Goal: Transaction & Acquisition: Purchase product/service

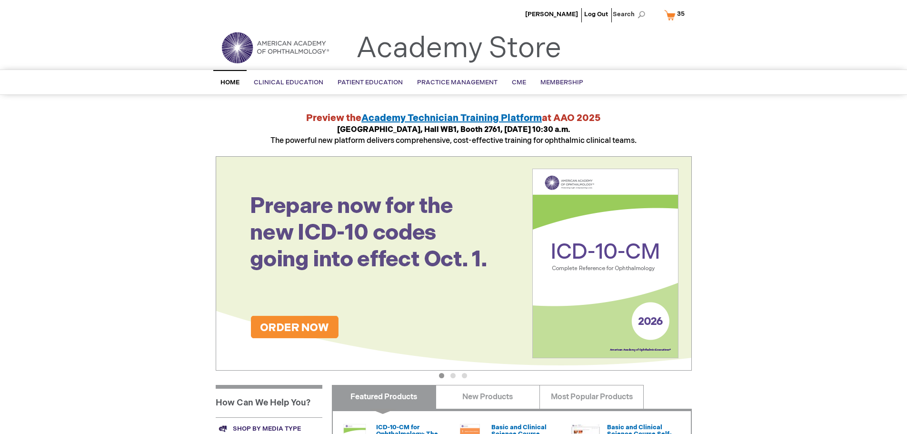
click at [673, 18] on link "My Cart 35 35 items" at bounding box center [676, 15] width 29 height 17
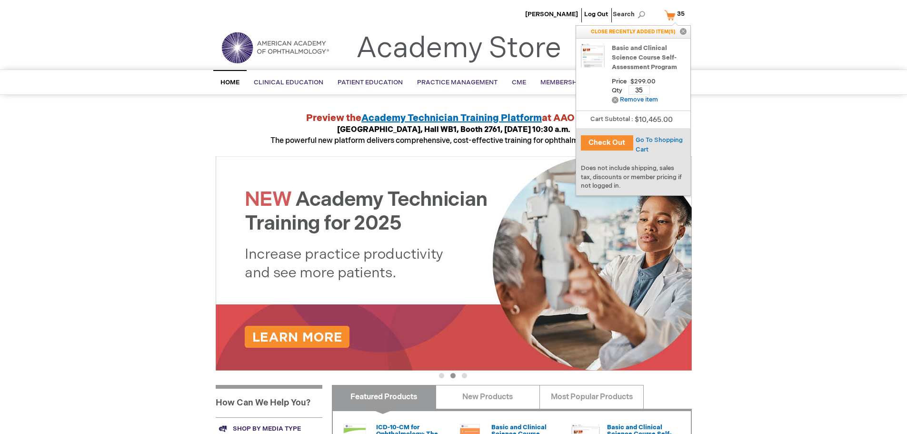
click at [615, 139] on button "Check Out" at bounding box center [607, 142] width 52 height 15
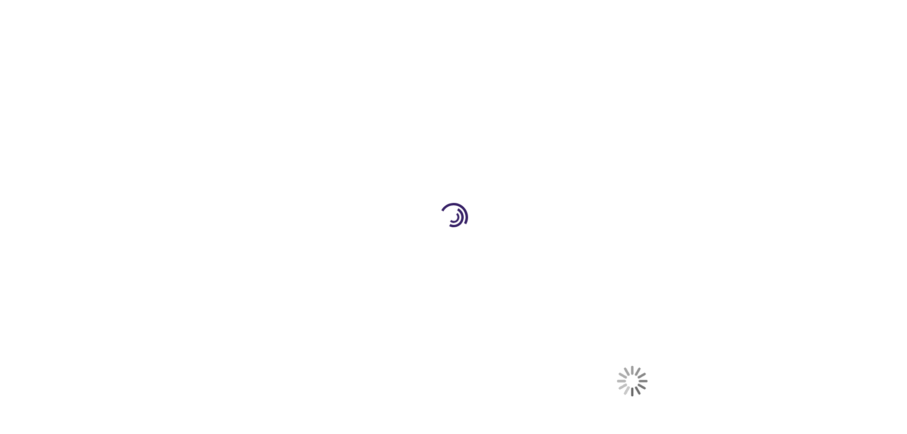
select select "US"
select select "61"
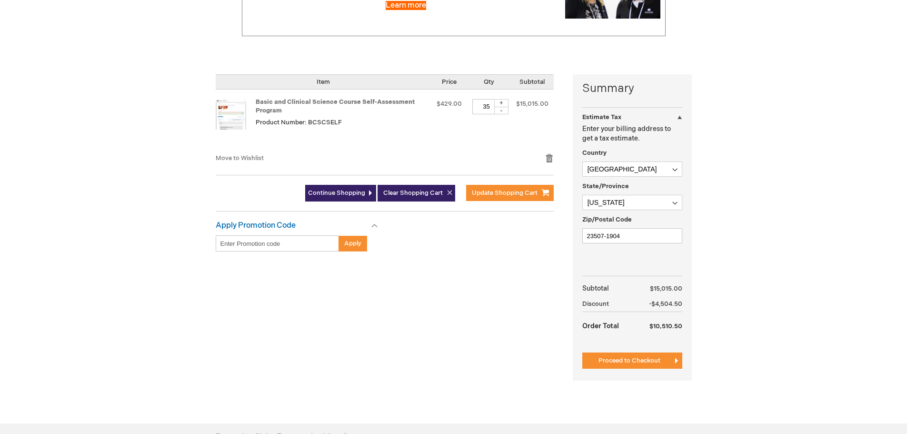
scroll to position [190, 0]
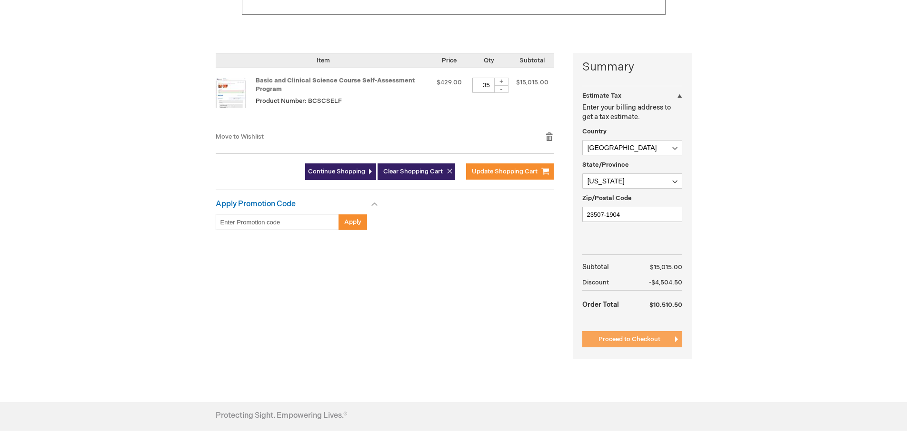
click at [641, 338] on span "Proceed to Checkout" at bounding box center [629, 339] width 62 height 8
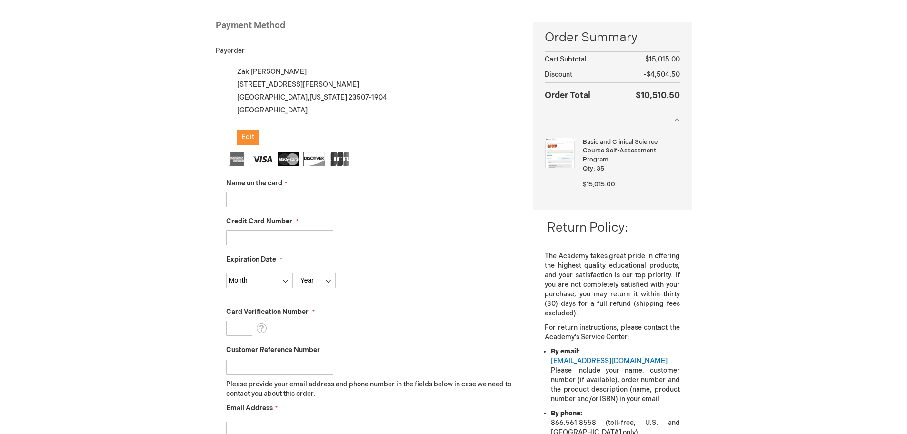
click at [678, 119] on div at bounding box center [612, 116] width 135 height 10
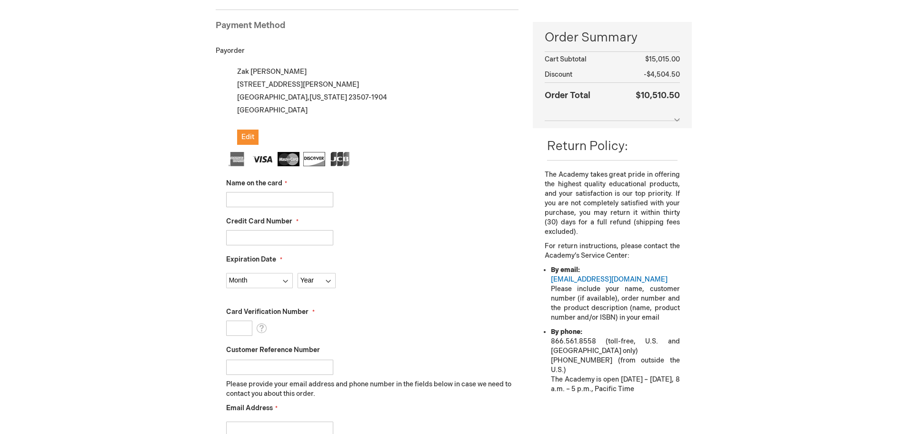
click at [678, 119] on div at bounding box center [612, 116] width 135 height 10
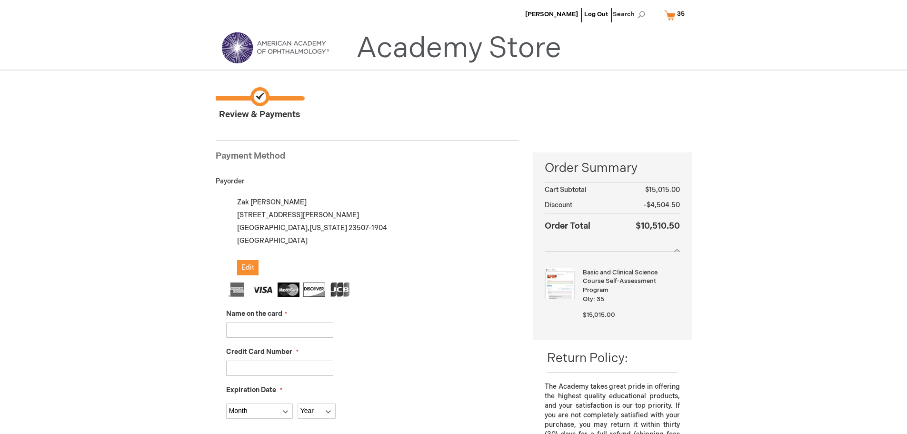
click at [674, 15] on link "My Cart 35 35 items" at bounding box center [676, 15] width 29 height 17
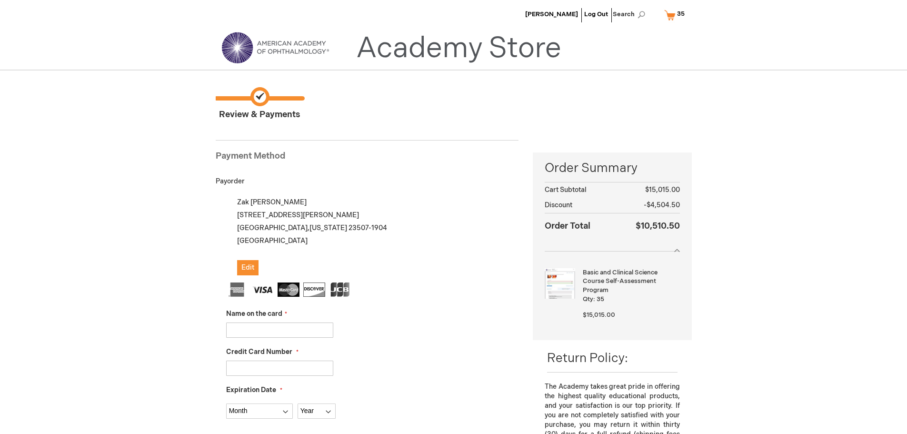
click at [678, 248] on div at bounding box center [612, 246] width 135 height 10
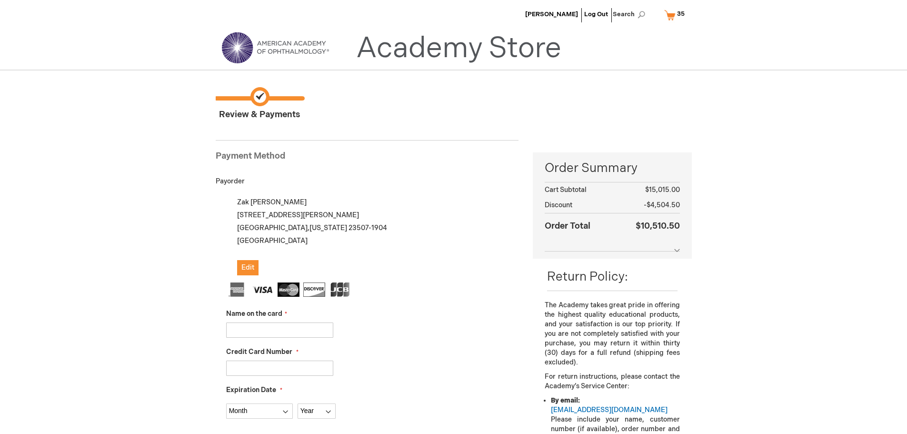
click at [678, 248] on div at bounding box center [612, 246] width 135 height 10
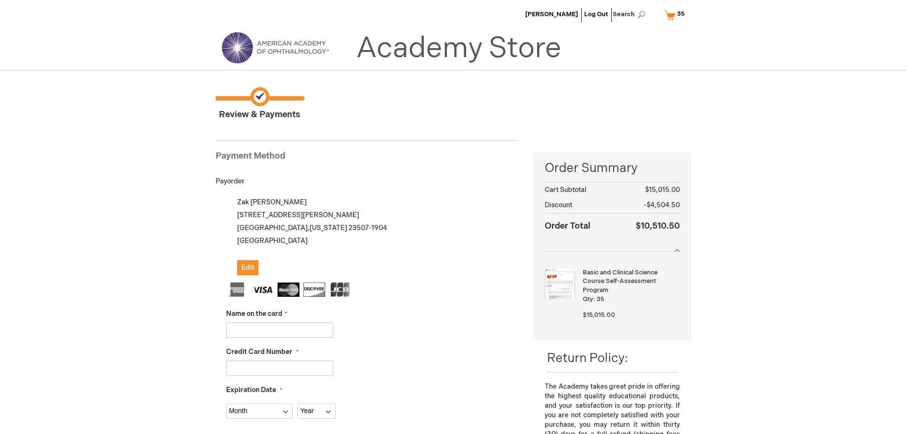
click at [671, 15] on link "My Cart 35 35 items" at bounding box center [676, 15] width 29 height 17
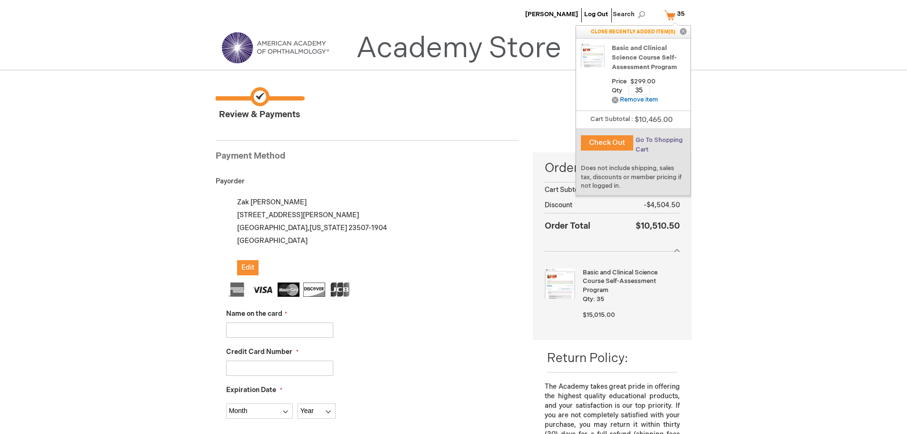
click at [658, 141] on span "Go To Shopping Cart" at bounding box center [658, 144] width 47 height 17
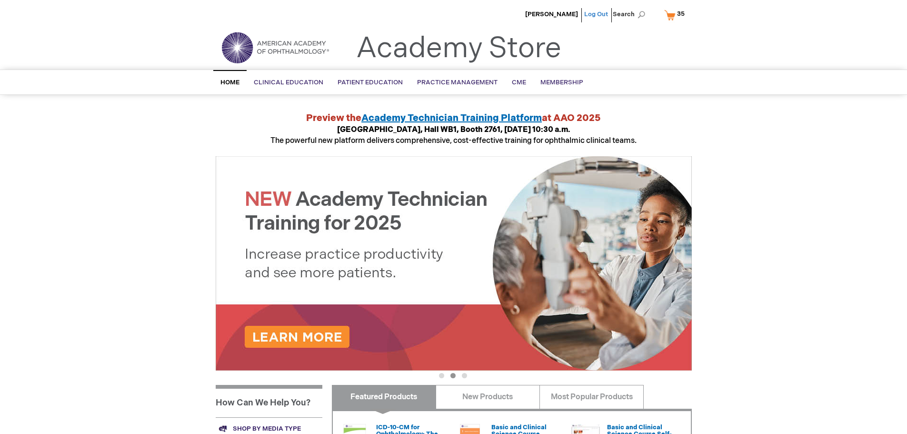
click at [599, 14] on link "Log Out" at bounding box center [596, 14] width 24 height 8
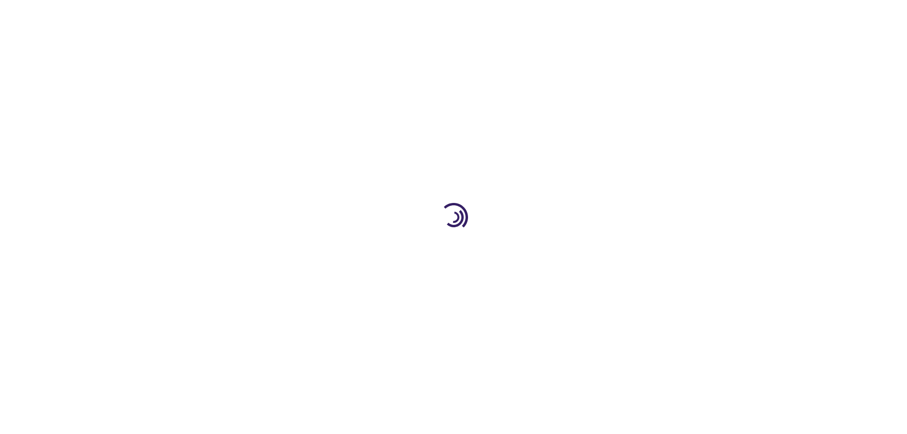
select select "US"
select select "61"
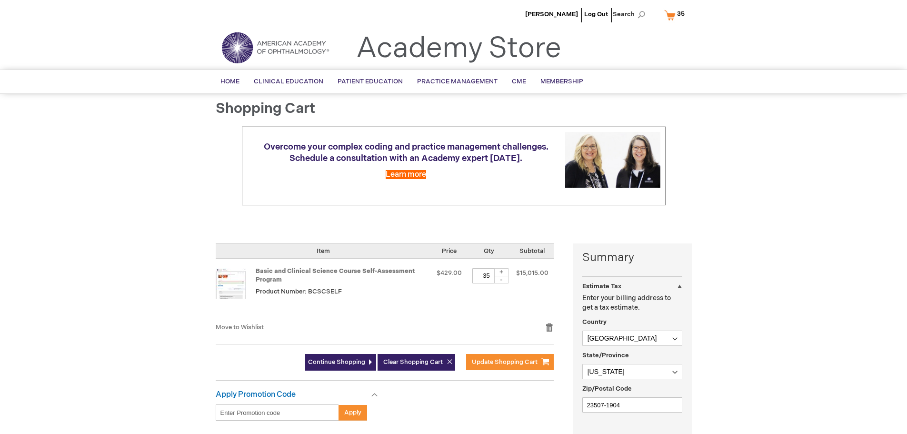
click at [675, 17] on span "35 35 items" at bounding box center [680, 13] width 10 height 11
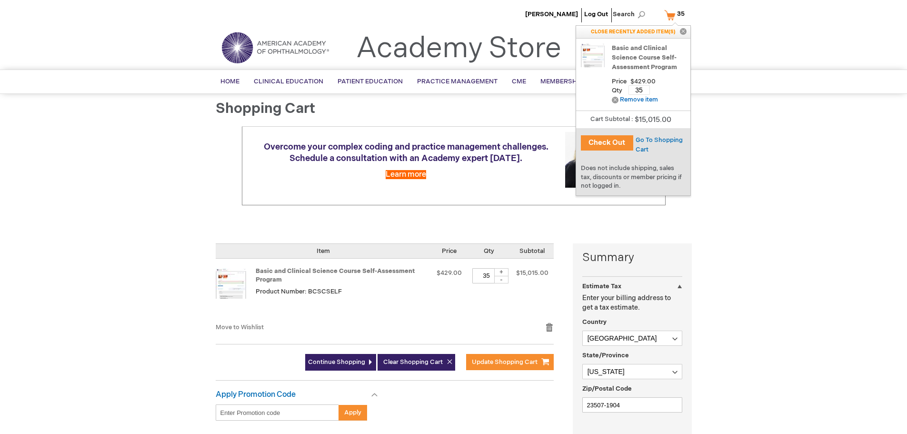
click at [610, 147] on button "Check Out" at bounding box center [607, 142] width 52 height 15
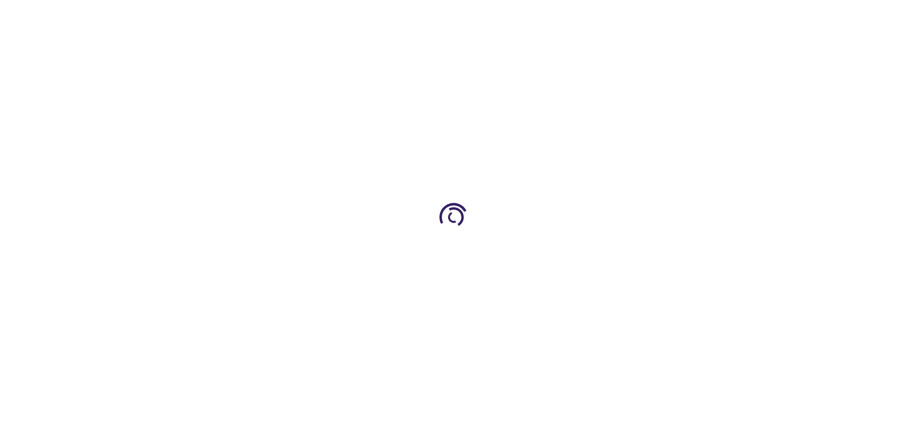
select select "US"
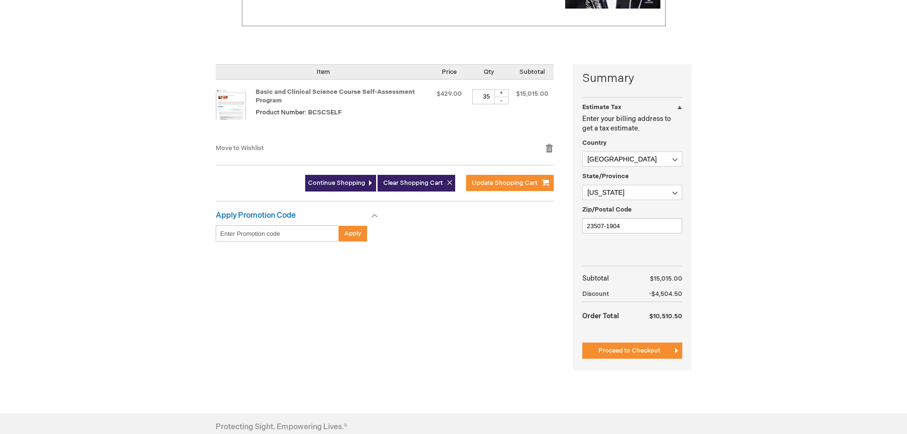
scroll to position [190, 0]
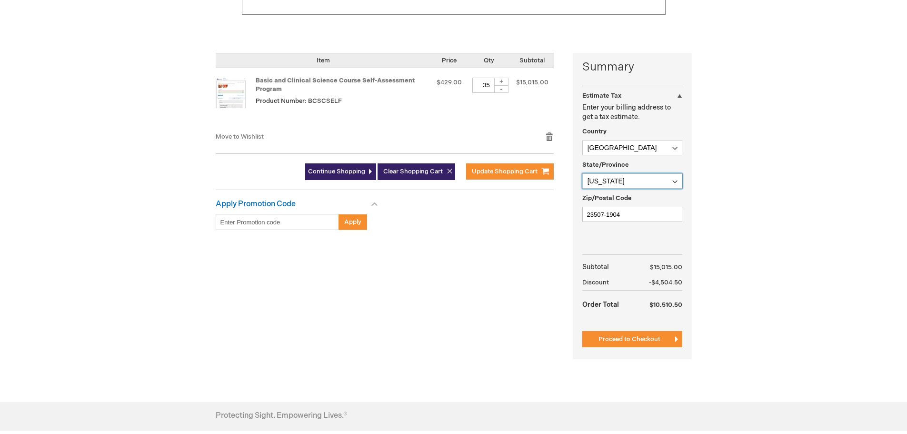
click at [677, 183] on select "Please select a region, state or province. [US_STATE] [US_STATE] [US_STATE] [US…" at bounding box center [632, 180] width 100 height 15
select select "32"
click at [582, 173] on select "Please select a region, state or province. [US_STATE] [US_STATE] [US_STATE] [US…" at bounding box center [632, 180] width 100 height 15
click at [616, 218] on input "23507-1904" at bounding box center [632, 214] width 100 height 15
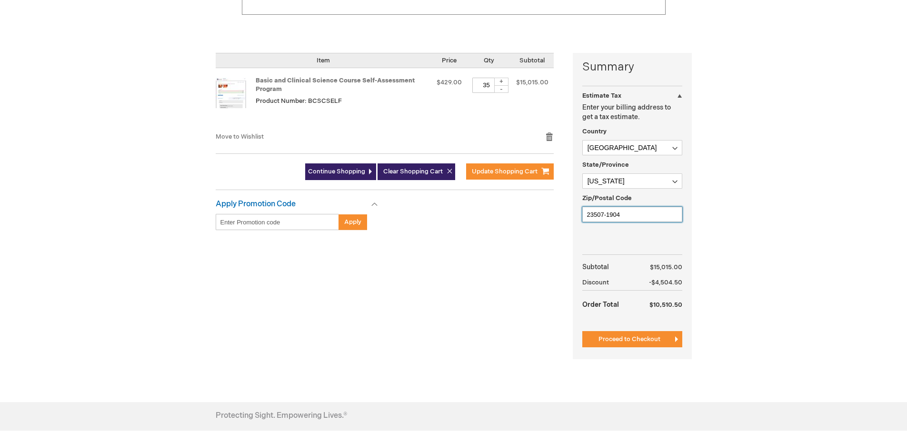
click at [616, 218] on input "23507-1904" at bounding box center [632, 214] width 100 height 15
type input "02114"
click at [652, 337] on span "Proceed to Checkout" at bounding box center [629, 339] width 62 height 8
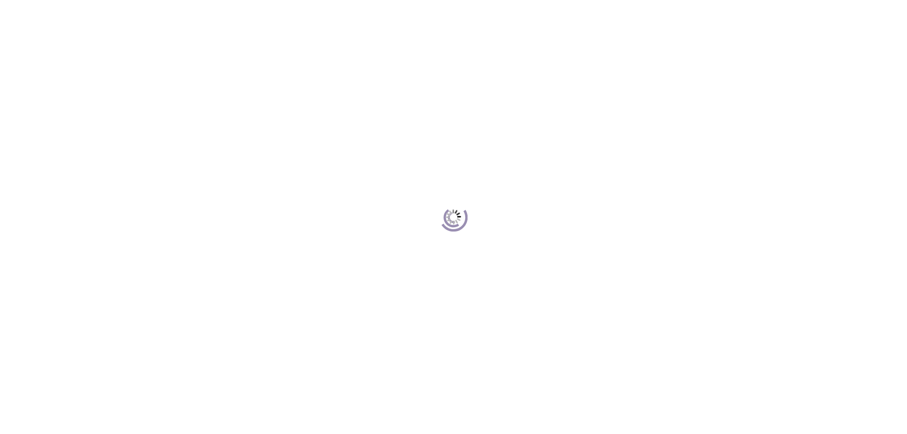
scroll to position [130, 0]
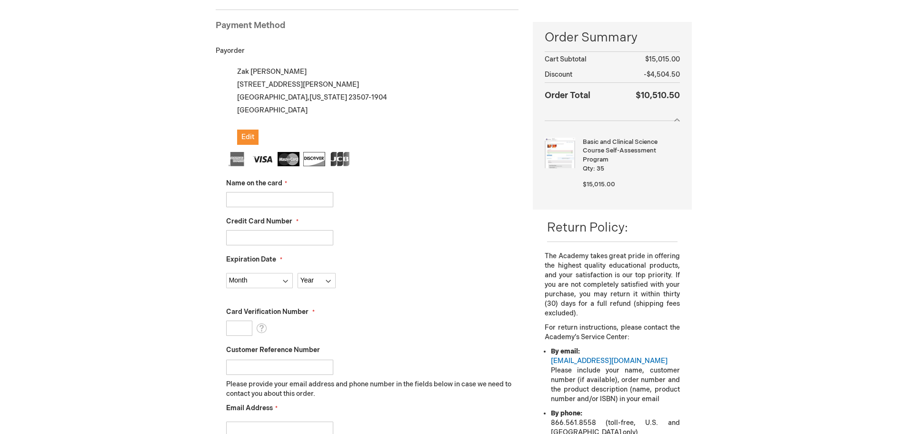
click at [261, 205] on input "Name on the card" at bounding box center [279, 199] width 107 height 15
click at [247, 137] on span "Edit" at bounding box center [247, 137] width 13 height 8
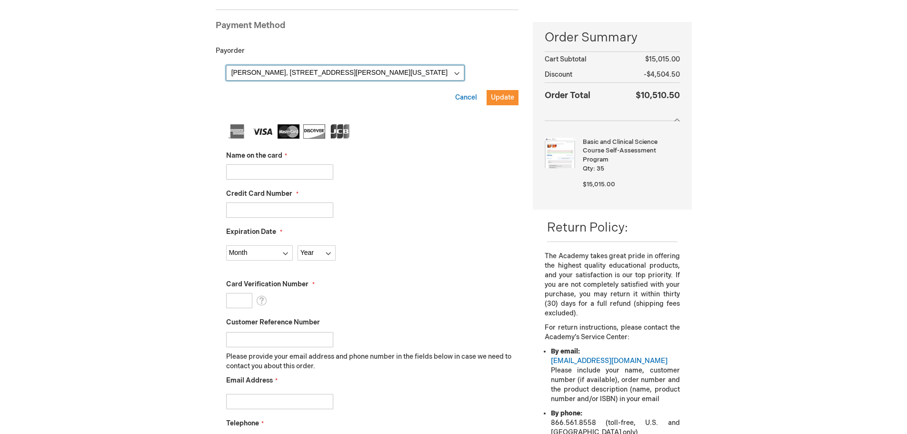
click at [266, 72] on select "[PERSON_NAME], [STREET_ADDRESS][PERSON_NAME][US_STATE] [PERSON_NAME], [STREET_A…" at bounding box center [345, 72] width 238 height 15
click at [266, 70] on select "Zak Kahn, 600 Gresham Dr Fl 2 , Norfolk, Virginia 23507-1904, United States Zak…" at bounding box center [345, 72] width 238 height 15
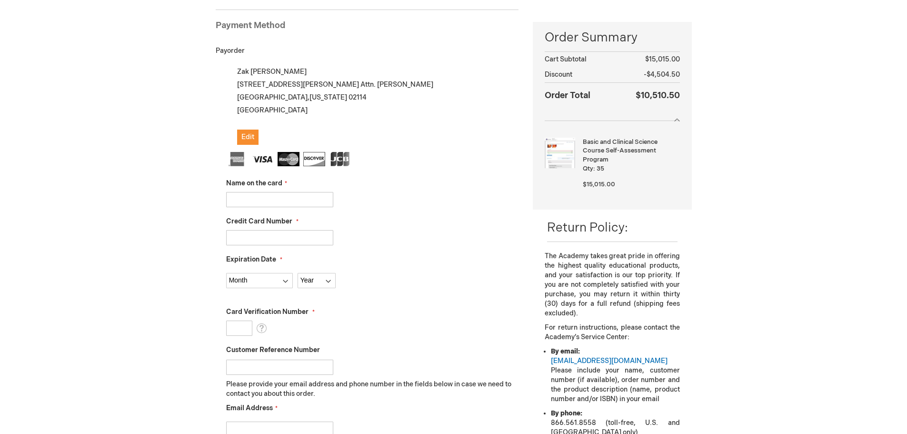
click at [248, 199] on input "Name on the card" at bounding box center [279, 199] width 107 height 15
type input "Lauren Brody"
click at [269, 239] on input "Credit Card Number" at bounding box center [279, 237] width 107 height 15
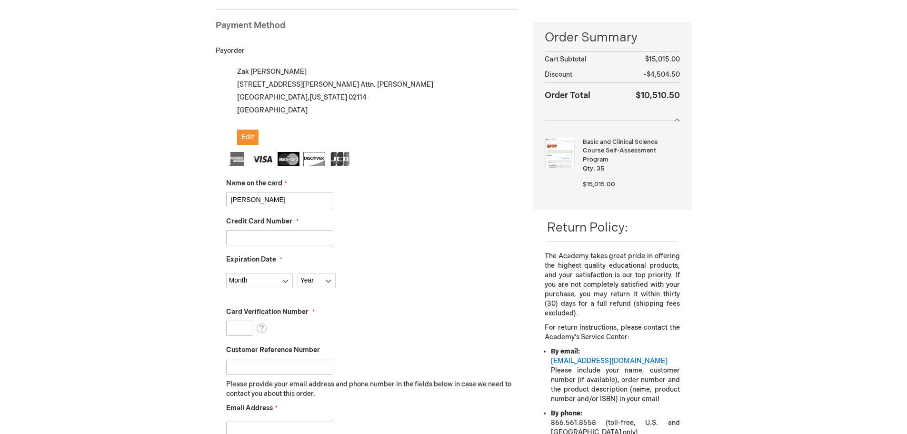
click at [259, 238] on input "Credit Card Number" at bounding box center [279, 237] width 107 height 15
paste input "4808017022402077"
type input "4808017022402077"
click at [289, 278] on select "Month 01 - January 02 - February 03 - March 04 - April 05 - May 06 - June 07 - …" at bounding box center [259, 280] width 67 height 15
select select "1"
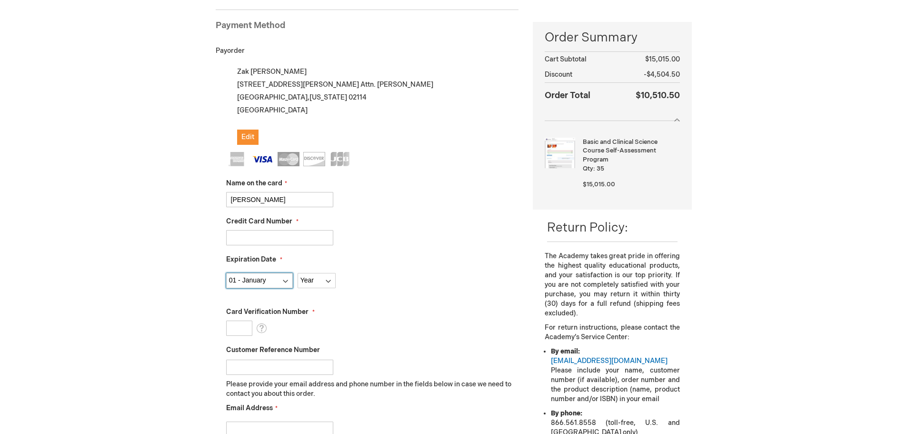
click at [226, 273] on select "Month 01 - January 02 - February 03 - March 04 - April 05 - May 06 - June 07 - …" at bounding box center [259, 280] width 67 height 15
click at [325, 283] on select "Year 2025 2026 2027 2028 2029 2030 2031 2032 2033 2034 2035" at bounding box center [316, 280] width 38 height 15
select select "2026"
click at [297, 273] on select "Year 2025 2026 2027 2028 2029 2030 2031 2032 2033 2034 2035" at bounding box center [316, 280] width 38 height 15
click at [234, 326] on input "Card Verification Number" at bounding box center [239, 327] width 26 height 15
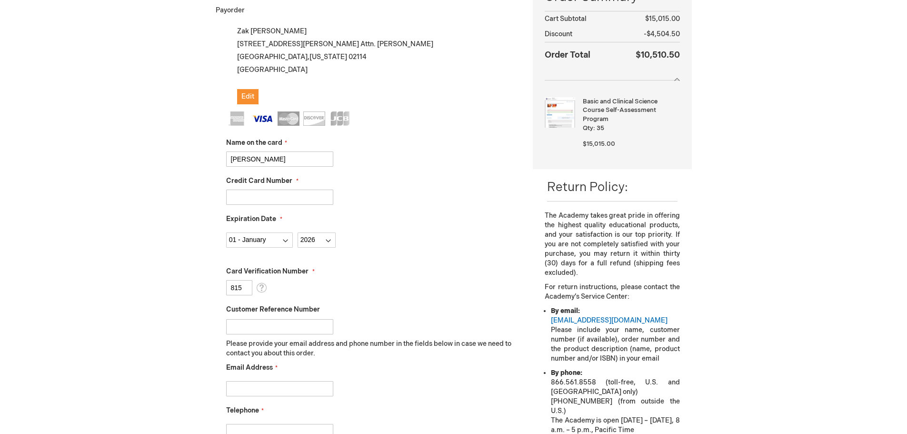
scroll to position [226, 0]
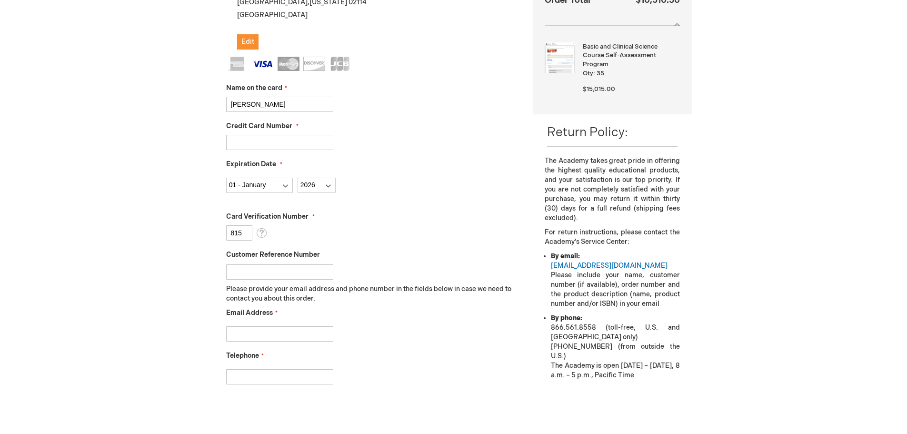
type input "815"
click at [286, 333] on input "Email Address" at bounding box center [279, 333] width 107 height 15
type input "zkahn1@meei.harvard.edu"
click at [266, 378] on input "Telephone" at bounding box center [279, 376] width 107 height 15
click at [273, 373] on input "6179225659" at bounding box center [279, 376] width 107 height 15
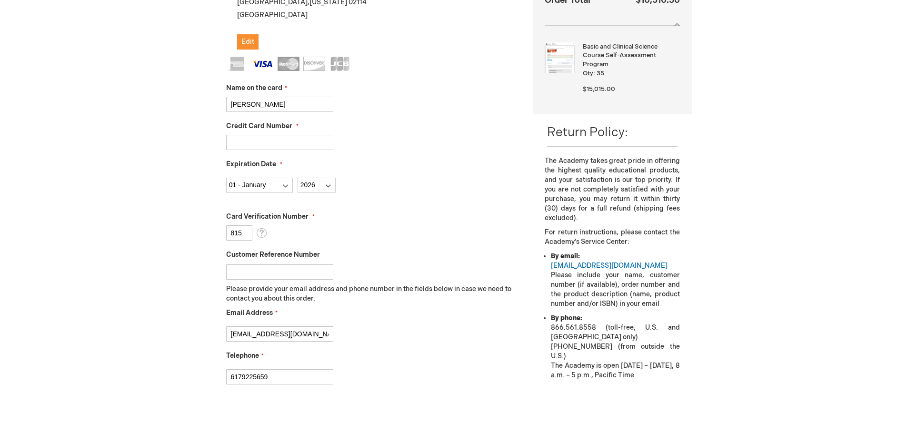
click at [273, 373] on input "6179225659" at bounding box center [279, 376] width 107 height 15
type input "(617) 391-5990"
checkbox input "true"
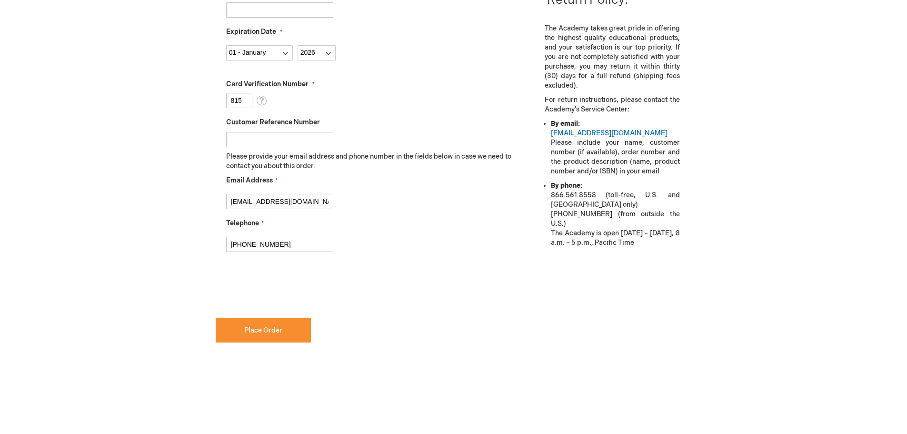
scroll to position [368, 0]
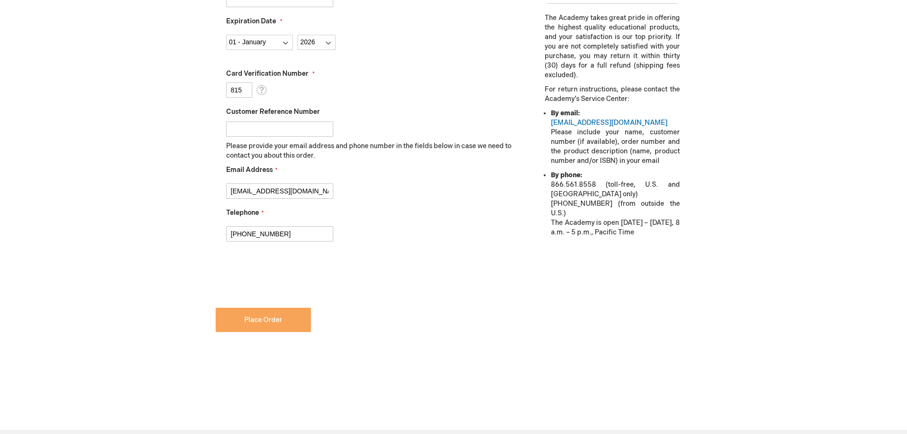
click at [275, 325] on button "Place Order" at bounding box center [263, 319] width 95 height 24
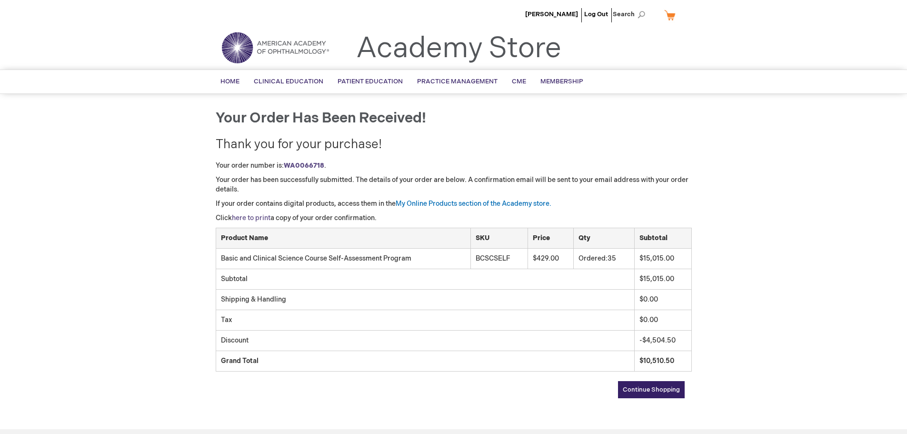
click at [247, 219] on link "here to print" at bounding box center [251, 218] width 39 height 8
click at [599, 18] on li "Log Out" at bounding box center [596, 14] width 29 height 29
click at [598, 15] on link "Log Out" at bounding box center [596, 14] width 24 height 8
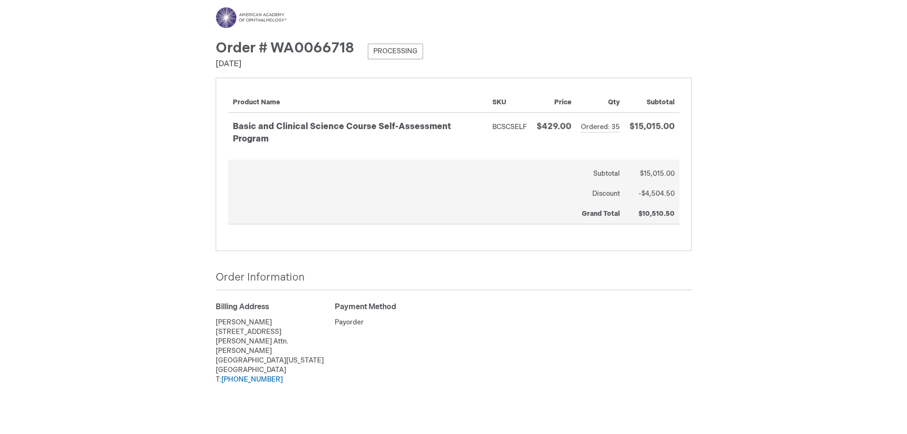
click at [789, 152] on div "Menu Search Search × Advanced Search Search Account Toggle Nav" at bounding box center [453, 234] width 907 height 469
